Goal: Task Accomplishment & Management: Use online tool/utility

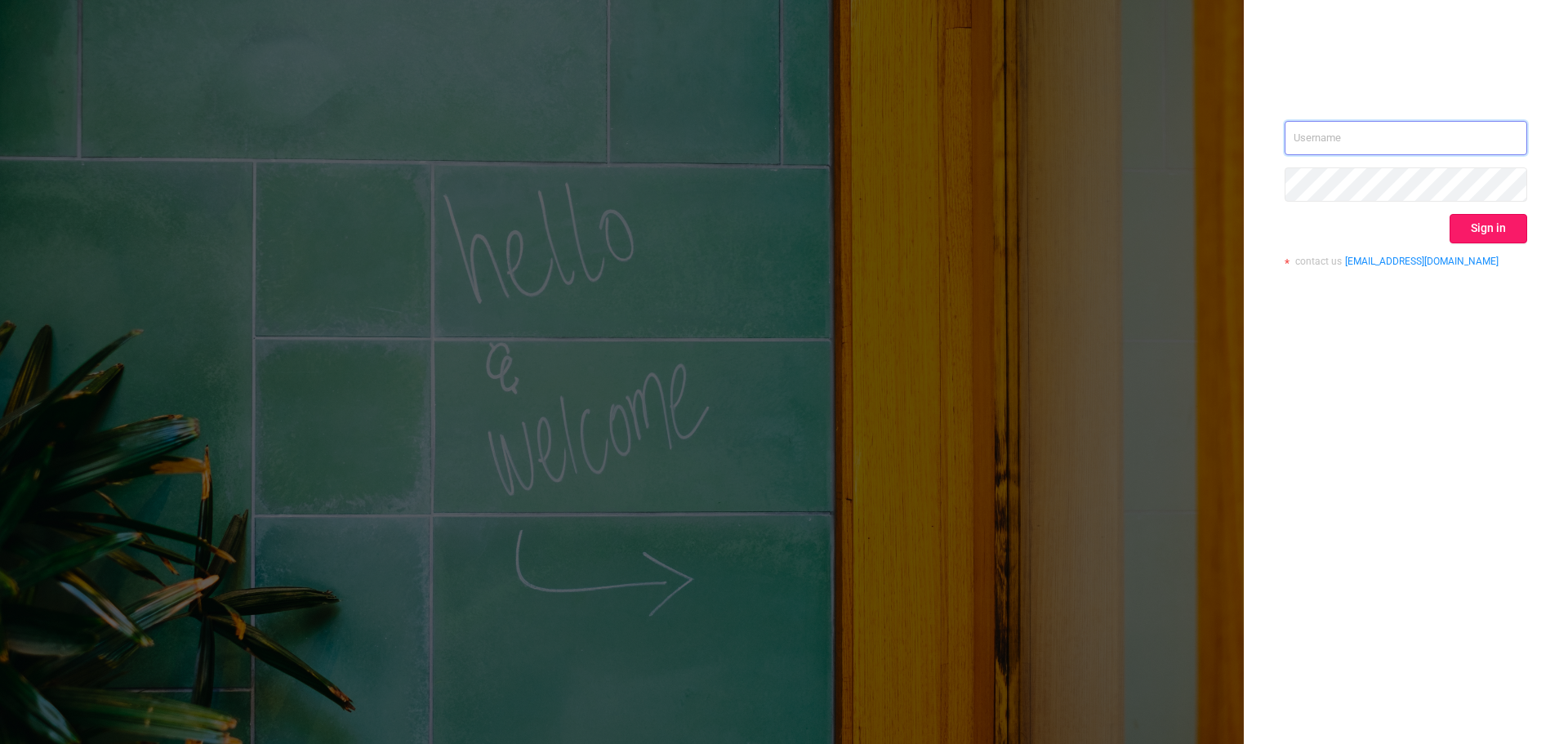
type input "[EMAIL_ADDRESS][DOMAIN_NAME]"
click at [1476, 222] on button "Sign in" at bounding box center [1488, 229] width 78 height 29
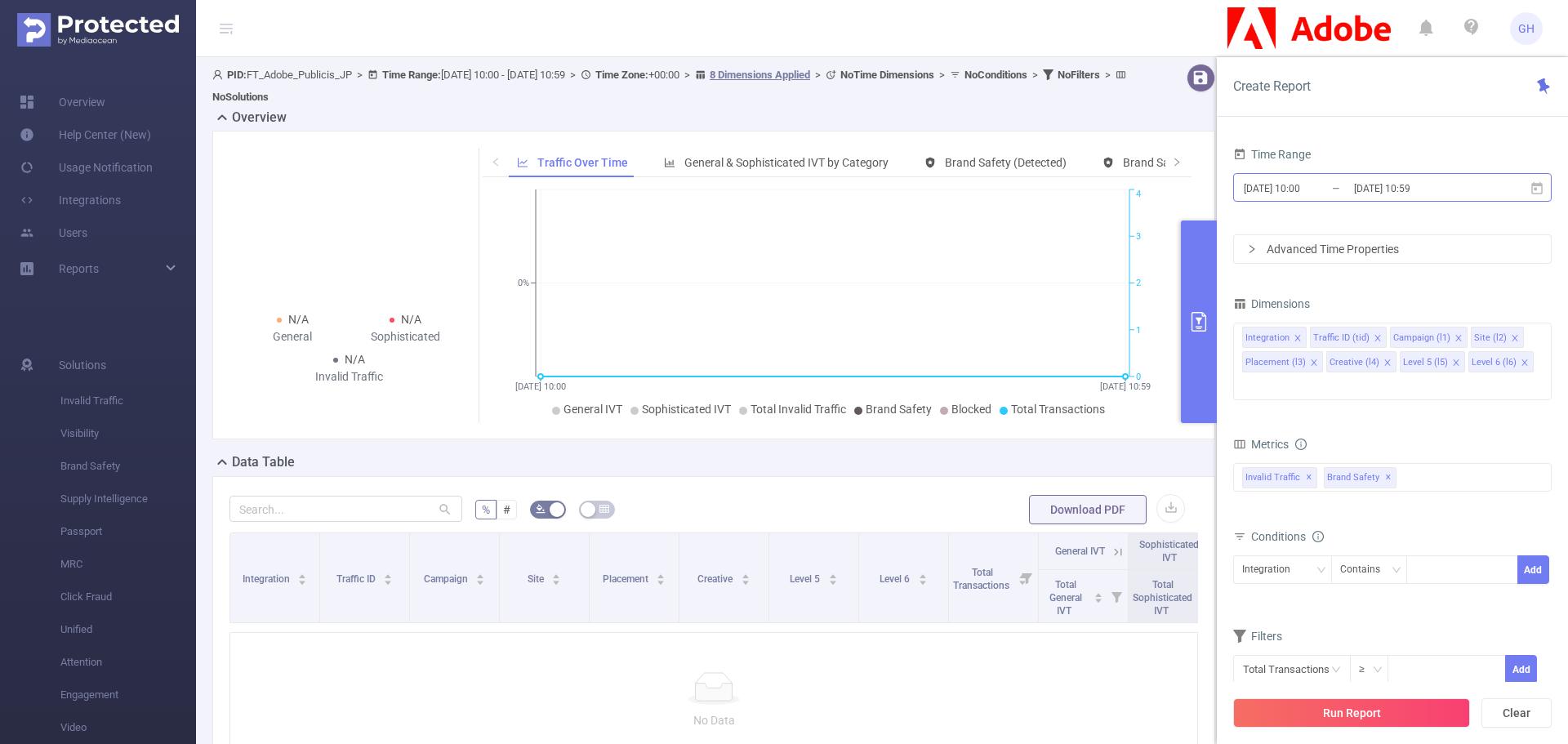
click at [1304, 187] on input "[DATE] 10:00" at bounding box center [1309, 188] width 132 height 22
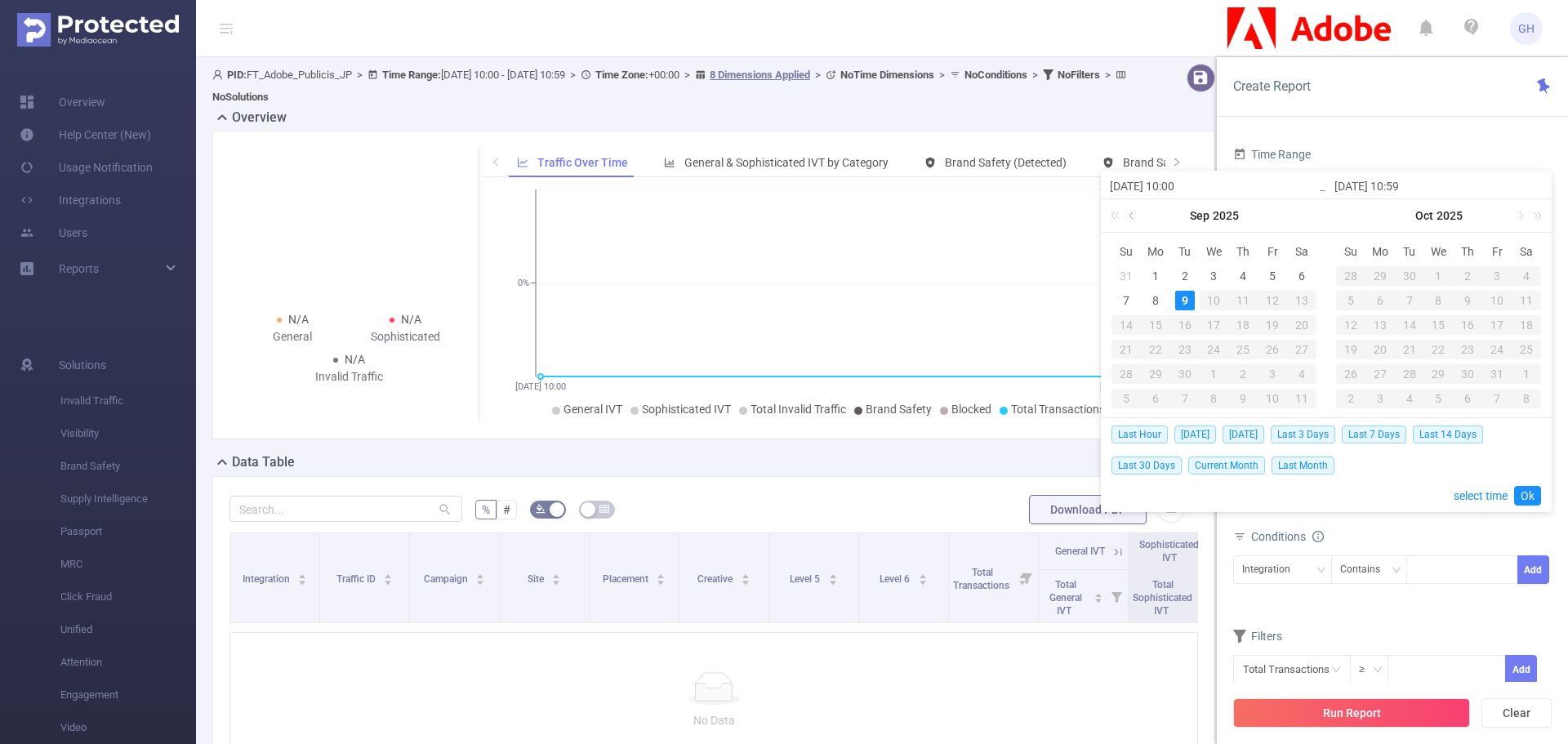
click at [1131, 213] on link at bounding box center [1133, 216] width 15 height 33
click at [1299, 374] on div "30" at bounding box center [1301, 374] width 20 height 20
click at [1495, 272] on div "5" at bounding box center [1497, 276] width 20 height 20
type input "[DATE] 10:00"
type input "[DATE] 10:59"
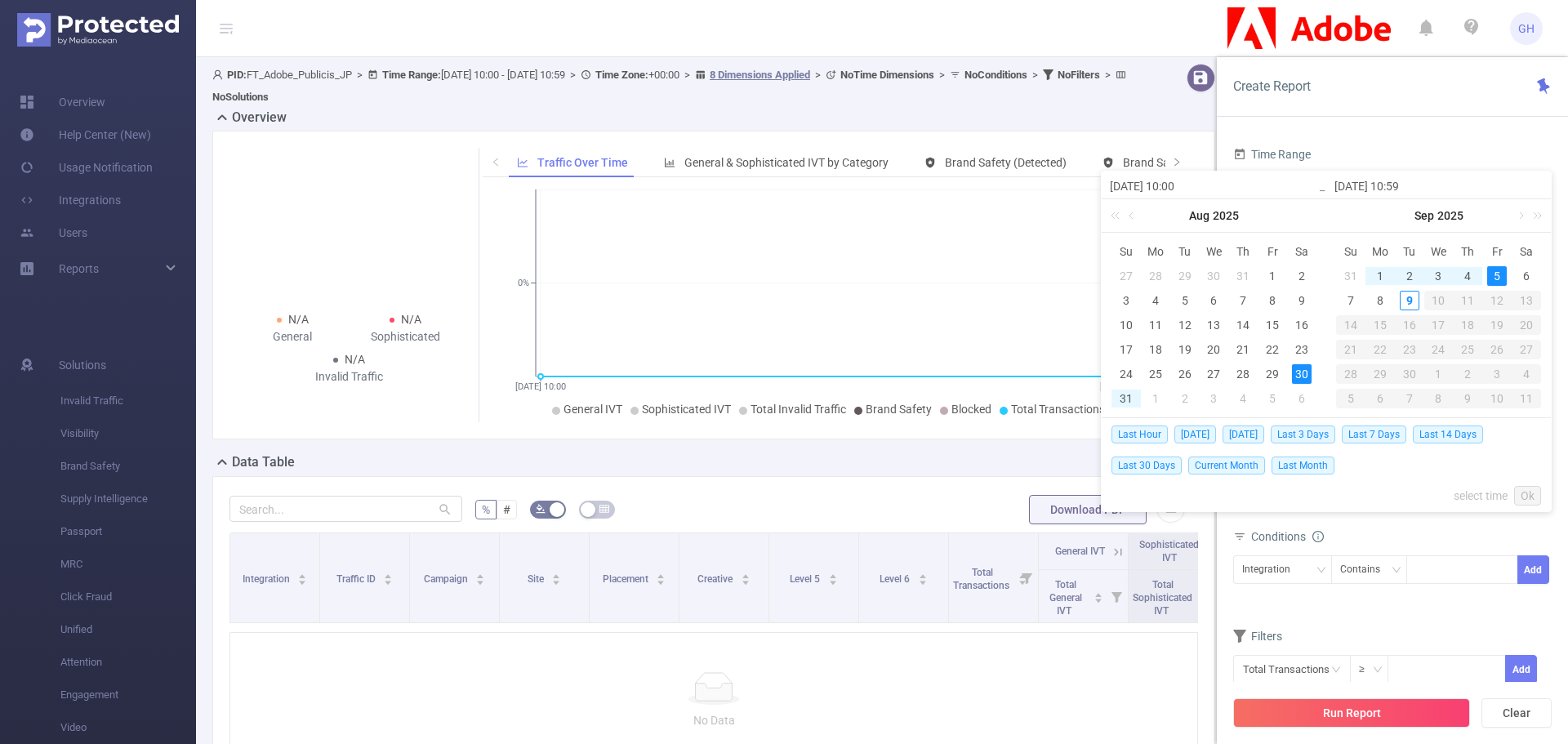
type input "[DATE] 10:00"
type input "[DATE] 10:59"
click at [1529, 495] on link "Ok" at bounding box center [1527, 495] width 27 height 20
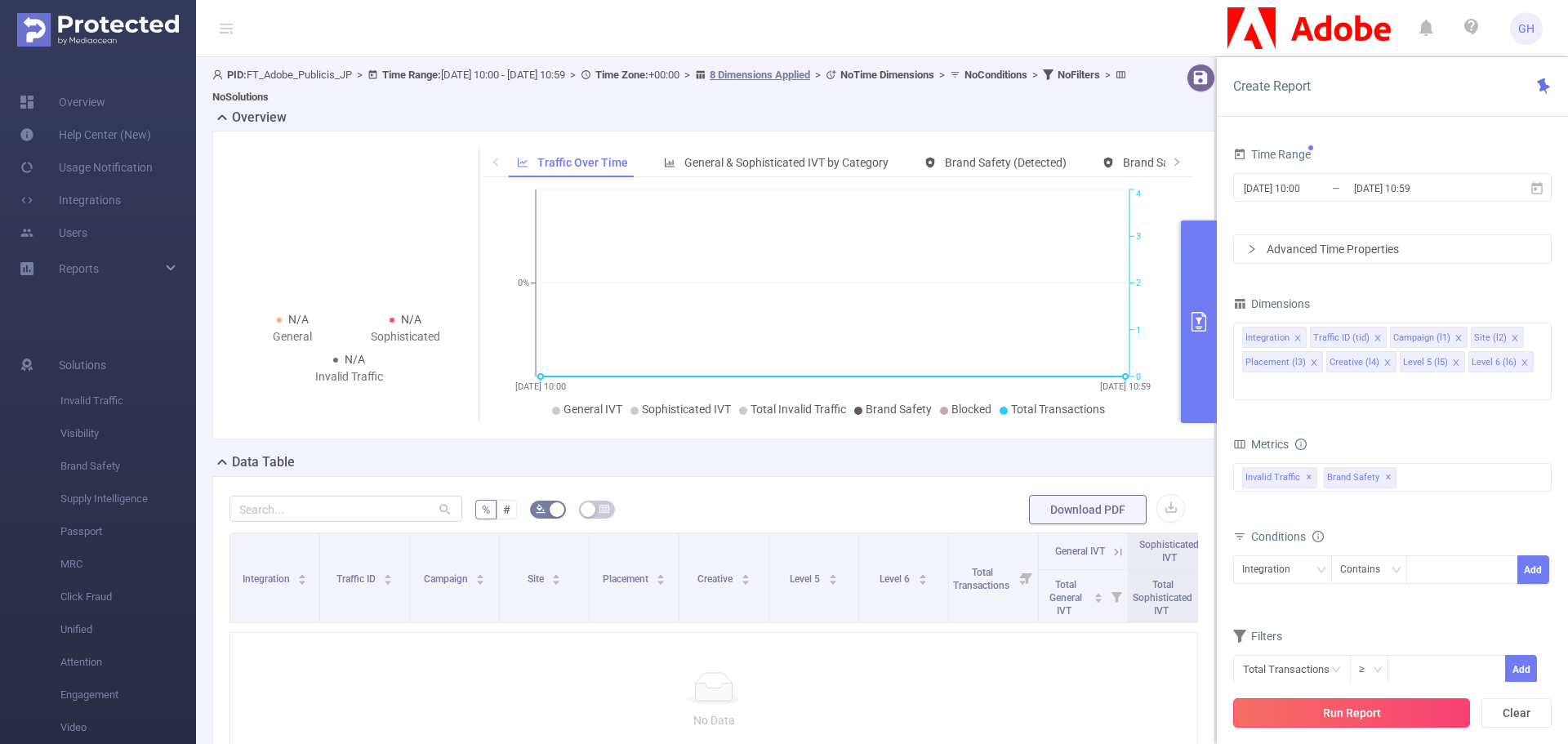
click at [1312, 707] on button "Run Report" at bounding box center [1352, 713] width 237 height 29
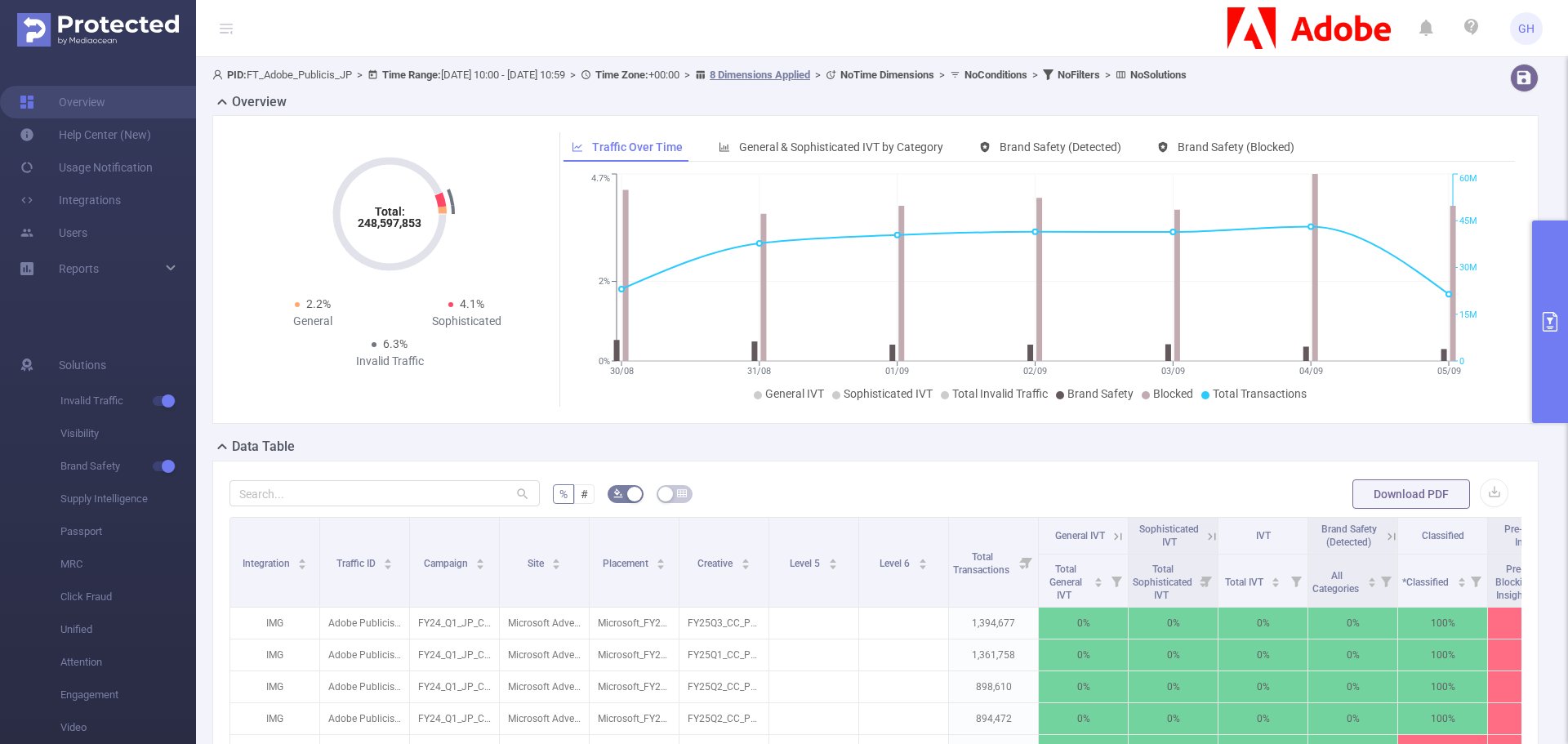
click at [1554, 286] on button "primary" at bounding box center [1550, 322] width 36 height 203
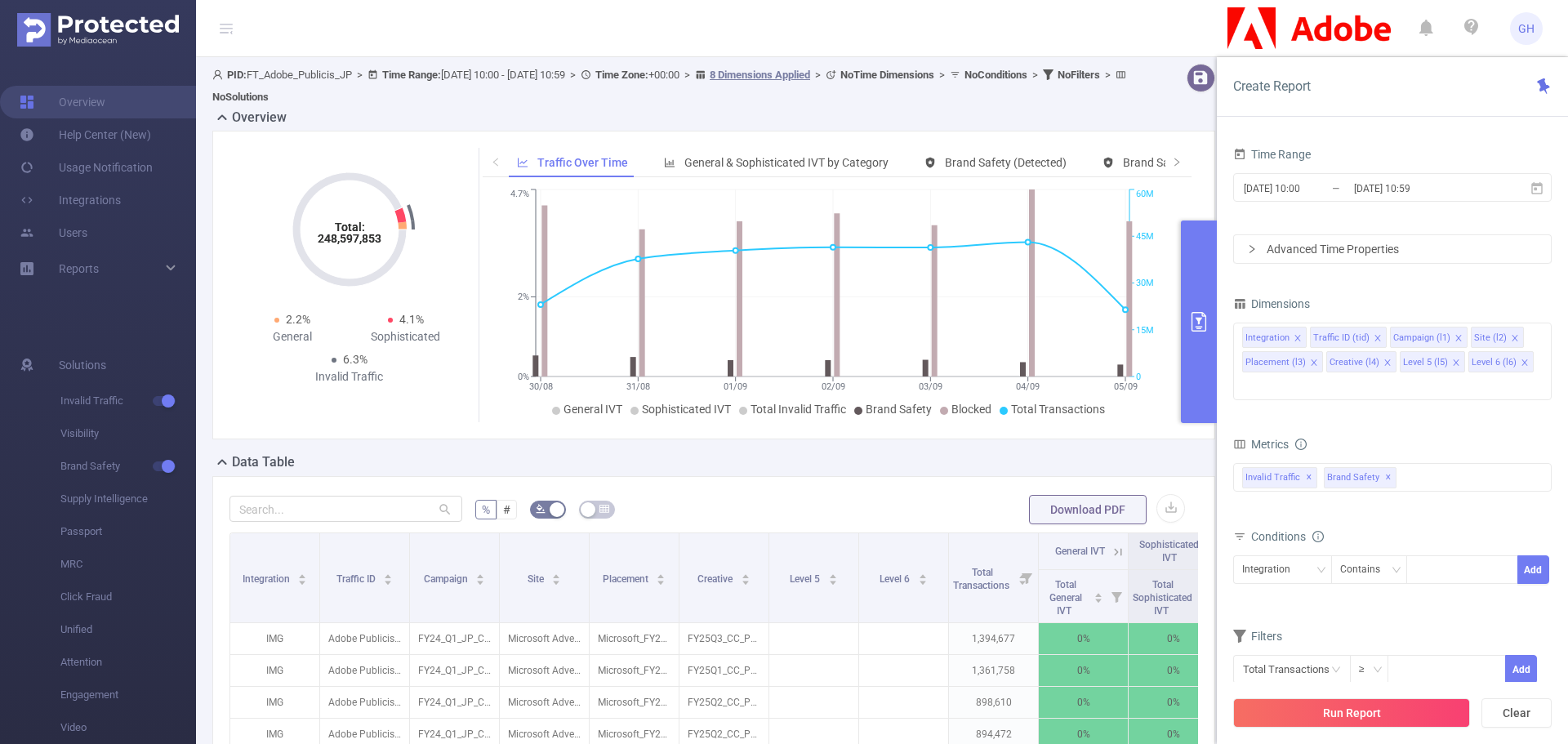
click at [1113, 453] on div "Data Table" at bounding box center [720, 464] width 1016 height 23
click at [1105, 456] on div "Data Table" at bounding box center [720, 464] width 1016 height 23
click at [1158, 505] on button "button" at bounding box center [1171, 508] width 29 height 29
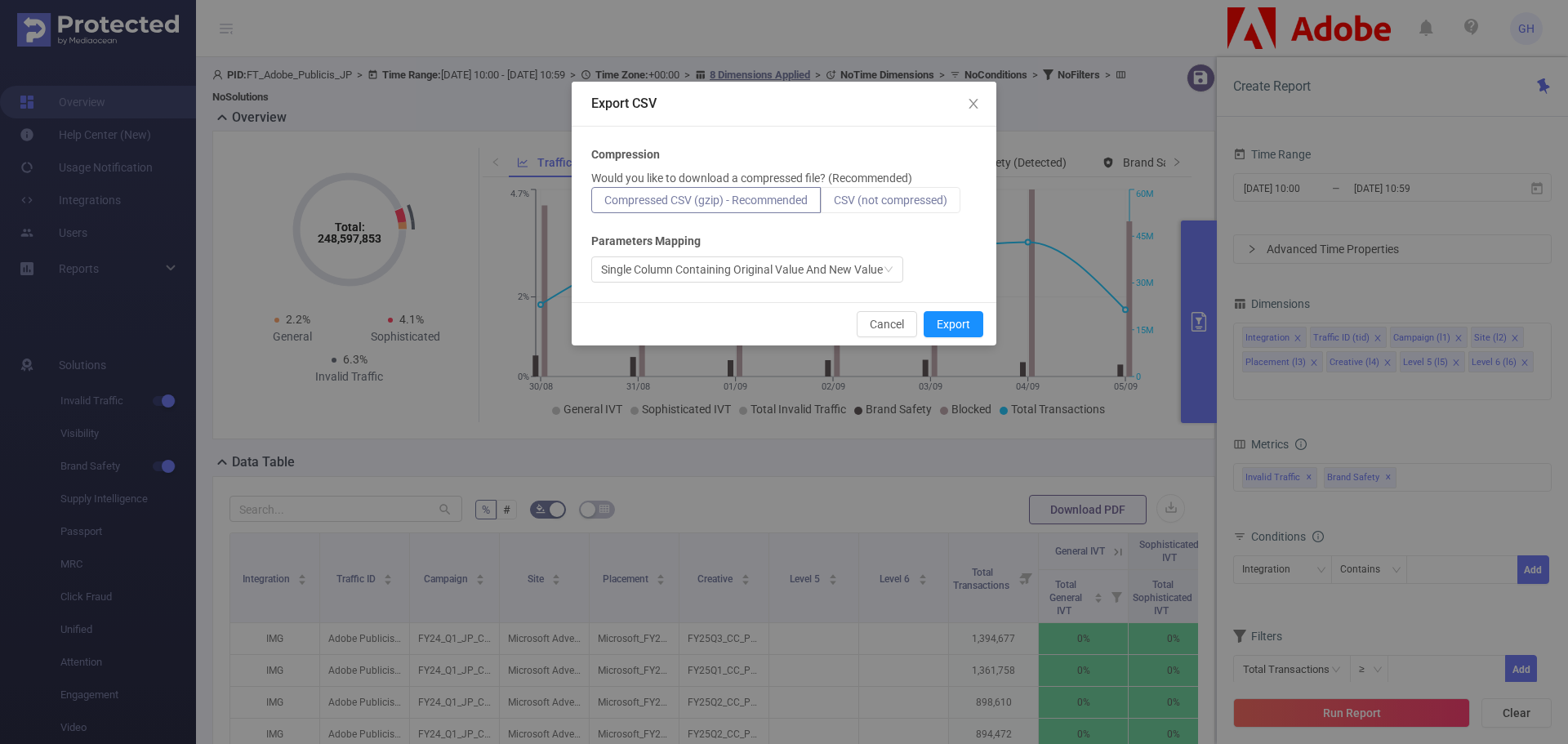
click at [888, 201] on span "CSV (not compressed)" at bounding box center [890, 200] width 114 height 13
click at [834, 204] on input "CSV (not compressed)" at bounding box center [834, 204] width 0 height 0
click at [947, 325] on button "Export" at bounding box center [953, 325] width 60 height 26
